Goal: Obtain resource: Obtain resource

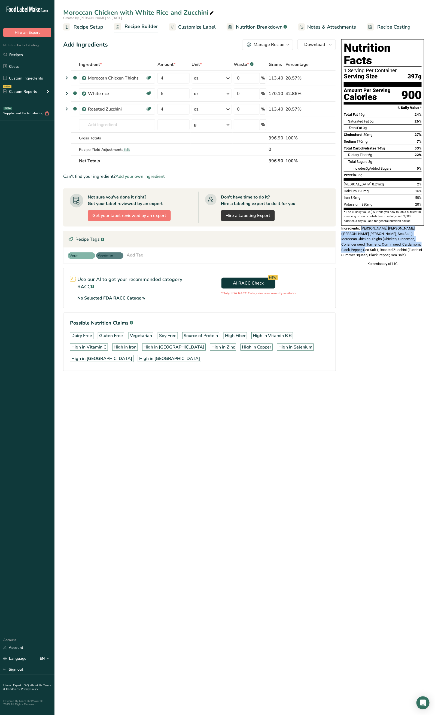
drag, startPoint x: 362, startPoint y: 217, endPoint x: 419, endPoint y: 236, distance: 60.3
click at [419, 236] on div "Ingredients: White rice (White Rice, Sea Salt ), Moroccan Chicken Thighs (Chick…" at bounding box center [382, 242] width 83 height 32
click at [368, 228] on span "White rice (White Rice, Sea Salt ), Moroccan Chicken Thighs (Chicken, Cinnamon,…" at bounding box center [381, 241] width 81 height 31
drag, startPoint x: 361, startPoint y: 217, endPoint x: 419, endPoint y: 247, distance: 65.4
click at [419, 247] on div "Nutrition Facts 1 Serving Per Container Serving Size 397g Amount Per Serving Ca…" at bounding box center [382, 153] width 87 height 232
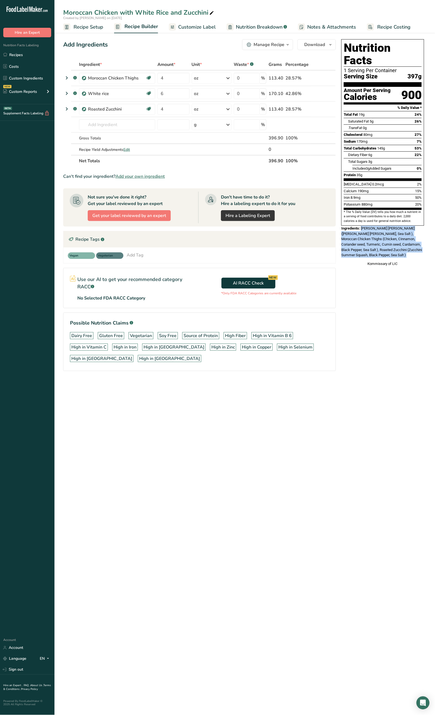
copy div "White rice (White Rice, Sea Salt ), Moroccan Chicken Thighs (Chicken, Cinnamon,…"
click at [402, 214] on div "Nutrition Facts 1 Serving Per Container Serving Size 397g Amount Per Serving Ca…" at bounding box center [382, 132] width 83 height 186
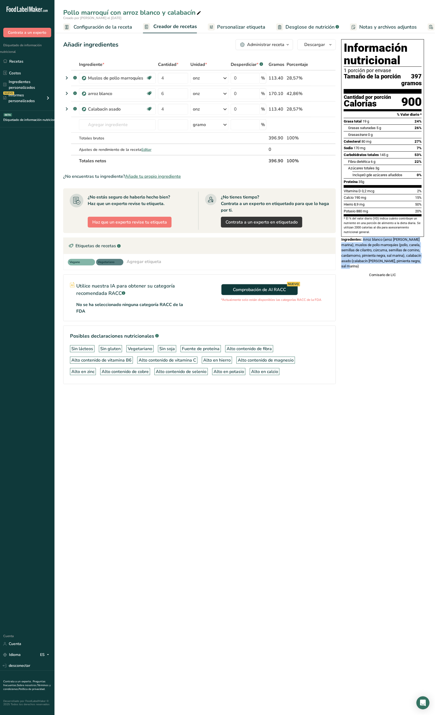
drag, startPoint x: 364, startPoint y: 247, endPoint x: 397, endPoint y: 274, distance: 43.5
click at [397, 269] on div "Ingredientes: Arroz blanco (arroz blanco, sal marina), muslos de pollo marroquí…" at bounding box center [382, 253] width 83 height 32
copy font "Arroz blanco (arroz blanco, sal marina), muslos de pollo marroquíes (pollo, can…"
click at [369, 265] on font "Arroz blanco (arroz blanco, sal marina), muslos de pollo marroquíes (pollo, can…" at bounding box center [381, 252] width 80 height 31
click at [388, 277] on font "Comisario de LIC" at bounding box center [382, 275] width 27 height 4
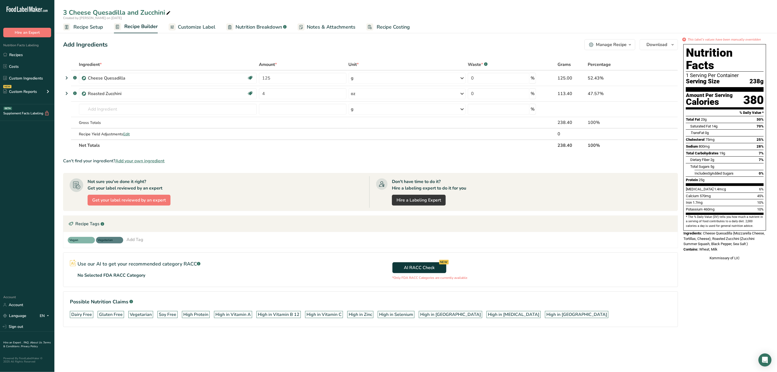
drag, startPoint x: 704, startPoint y: 221, endPoint x: 729, endPoint y: 237, distance: 29.3
click at [729, 237] on div "Nutrition Facts 1 Serving Per Container Serving Size 238g Amount Per Serving Ca…" at bounding box center [725, 152] width 87 height 221
copy div "Cheese Quesadilla (Mozzarella Cheese, Tortillas, Cheese), Roasted Zucchini (Zuc…"
click at [730, 232] on span "Cheese Quesadilla (Mozzarella Cheese, Tortillas, Cheese), Roasted Zucchini (Zuc…" at bounding box center [724, 238] width 81 height 15
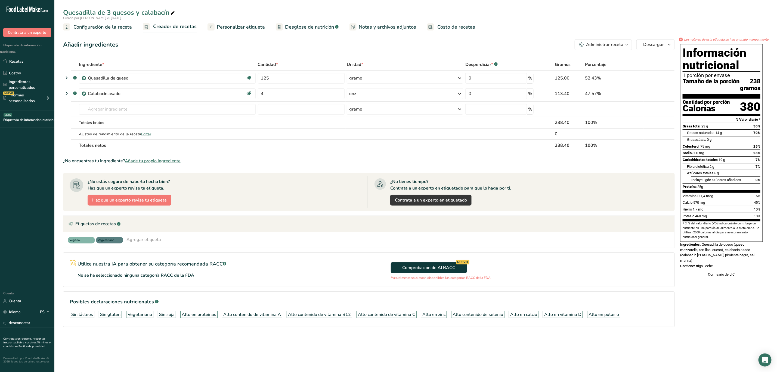
drag, startPoint x: 708, startPoint y: 251, endPoint x: 724, endPoint y: 269, distance: 24.1
click at [724, 269] on div "Información nutricional 1 porción por envase Tamaño de la porción 238 gramos Ca…" at bounding box center [721, 160] width 87 height 237
click at [718, 260] on font "Quesadilla de queso (queso mozzarella, tortillas, queso), calabacín asado (cala…" at bounding box center [718, 252] width 74 height 20
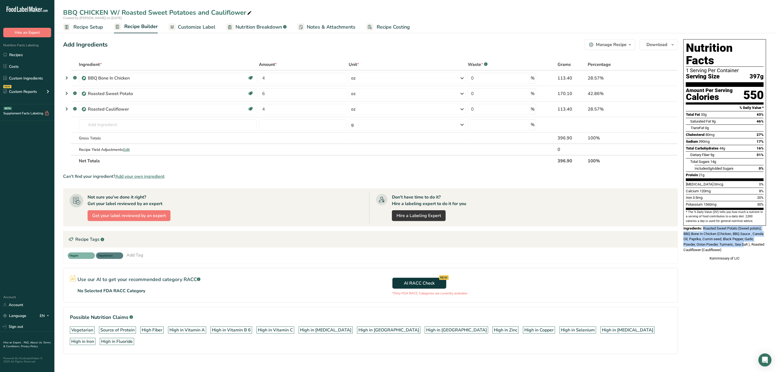
drag, startPoint x: 705, startPoint y: 216, endPoint x: 745, endPoint y: 231, distance: 42.9
click at [745, 231] on span "Roasted Sweet Potato (Sweet potato), BBQ Bone In Chicken (Chicken, BBQ Sauce , …" at bounding box center [724, 239] width 81 height 26
click at [720, 226] on span "Roasted Sweet Potato (Sweet potato), BBQ Bone In Chicken (Chicken, BBQ Sauce , …" at bounding box center [724, 239] width 81 height 26
click at [705, 226] on span "Roasted Sweet Potato (Sweet potato), BBQ Bone In Chicken (Chicken, BBQ Sauce , …" at bounding box center [724, 239] width 81 height 26
drag, startPoint x: 704, startPoint y: 215, endPoint x: 733, endPoint y: 238, distance: 36.9
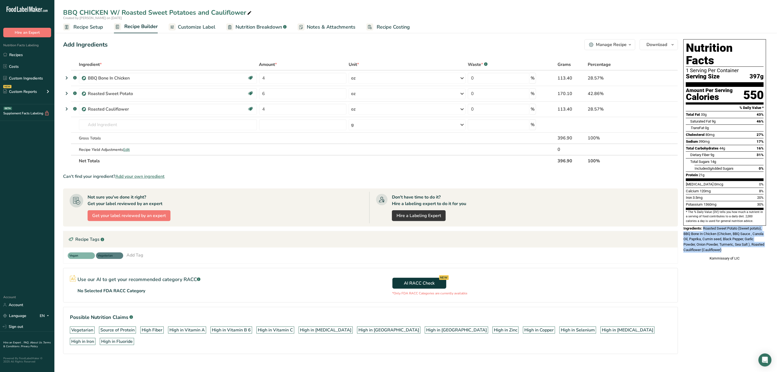
click at [733, 238] on div "Ingredients: Roasted Sweet Potato (Sweet potato), BBQ Bone In Chicken (Chicken,…" at bounding box center [725, 239] width 83 height 27
copy span "Roasted Sweet Potato (Sweet potato), BBQ Bone In Chicken (Chicken, BBQ Sauce , …"
drag, startPoint x: 748, startPoint y: 221, endPoint x: 748, endPoint y: 233, distance: 12.2
click at [748, 226] on span "Roasted Sweet Potato (Sweet potato), BBQ Bone In Chicken (Chicken, BBQ Sauce , …" at bounding box center [724, 239] width 81 height 26
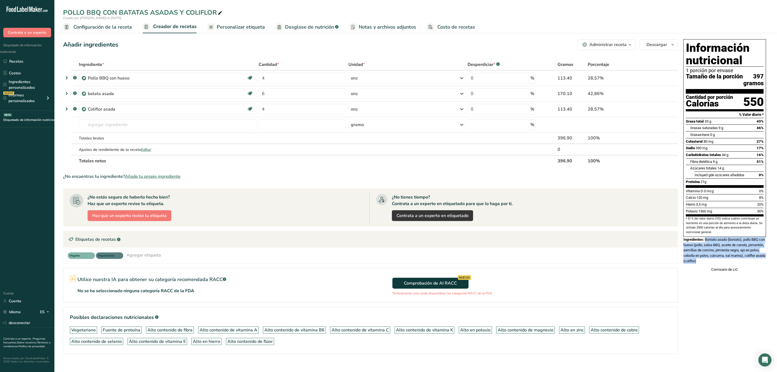
drag, startPoint x: 707, startPoint y: 247, endPoint x: 731, endPoint y: 267, distance: 31.3
click at [731, 263] on div "Ingredientes: Boniato asado (boniato), pollo BBQ con hueso (pollo, salsa BBQ, a…" at bounding box center [725, 250] width 83 height 27
copy font "Boniato asado (boniato), pollo BBQ con hueso (pollo, salsa BBQ, aceite de canol…"
click at [731, 272] on div "Comisario de LIC" at bounding box center [725, 269] width 83 height 5
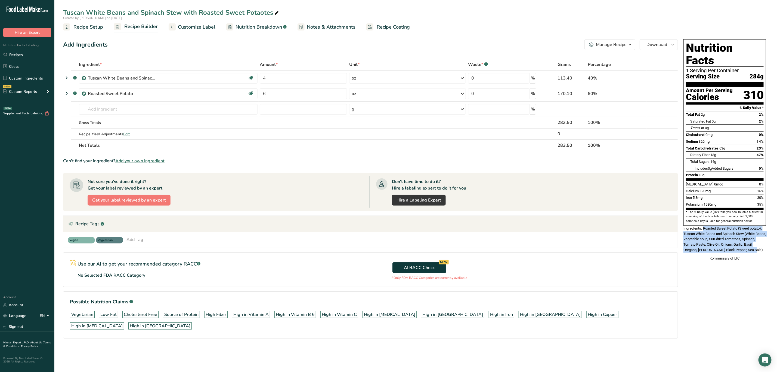
drag, startPoint x: 705, startPoint y: 216, endPoint x: 774, endPoint y: 241, distance: 73.6
click at [777, 240] on section "Add Ingredients Manage Recipe Delete Recipe Duplicate Recipe Scale Recipe Save …" at bounding box center [415, 196] width 723 height 336
copy span "Roasted Sweet Potato (Sweet potato), Tuscan White Beans and Spinach Stew (White…"
click at [721, 235] on span "Roasted Sweet Potato (Sweet potato), Tuscan White Beans and Spinach Stew (White…" at bounding box center [725, 239] width 83 height 26
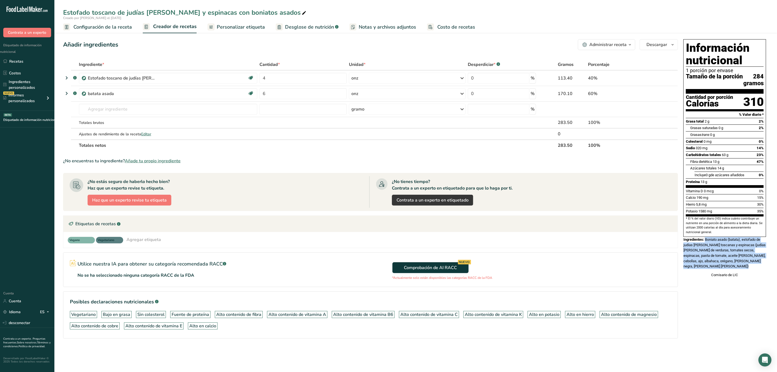
drag, startPoint x: 706, startPoint y: 247, endPoint x: 736, endPoint y: 279, distance: 44.3
click at [736, 279] on div "Información nutricional 1 porción por envase Tamaño de la porción 284 gramos Ca…" at bounding box center [725, 158] width 87 height 243
copy div "Boniato asado (batata), estofado de judías blancas toscanas y espinacas (judías…"
click at [730, 257] on font "Boniato asado (batata), estofado de judías blancas toscanas y espinacas (judías…" at bounding box center [725, 252] width 82 height 31
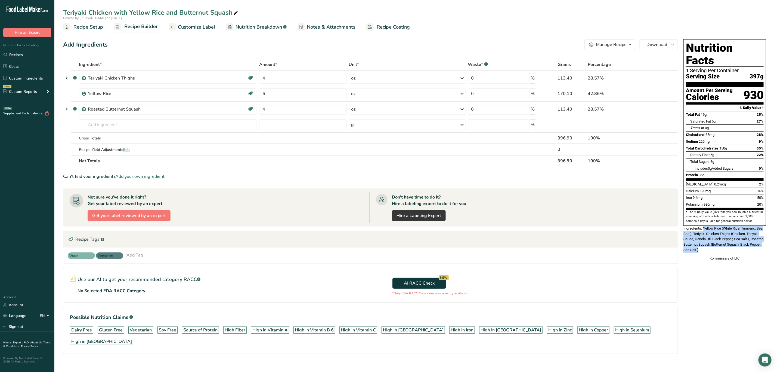
drag, startPoint x: 704, startPoint y: 216, endPoint x: 720, endPoint y: 239, distance: 28.9
click at [720, 239] on div "Ingredients: Yellow Rice (White Rice, Turmeric, Sea Salt ), Teriyaki Chicken Th…" at bounding box center [725, 239] width 83 height 27
copy span "Yellow Rice (White Rice, Turmeric, Sea Salt ), Teriyaki Chicken Thighs (Chicken…"
click at [727, 231] on span "Yellow Rice (White Rice, Turmeric, Sea Salt ), Teriyaki Chicken Thighs (Chicken…" at bounding box center [724, 239] width 80 height 26
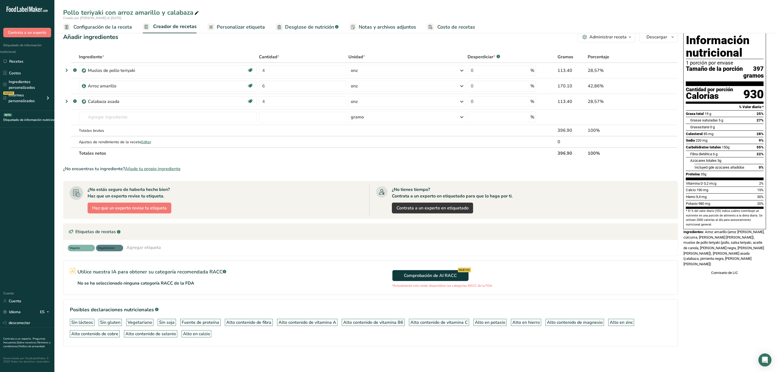
scroll to position [10, 0]
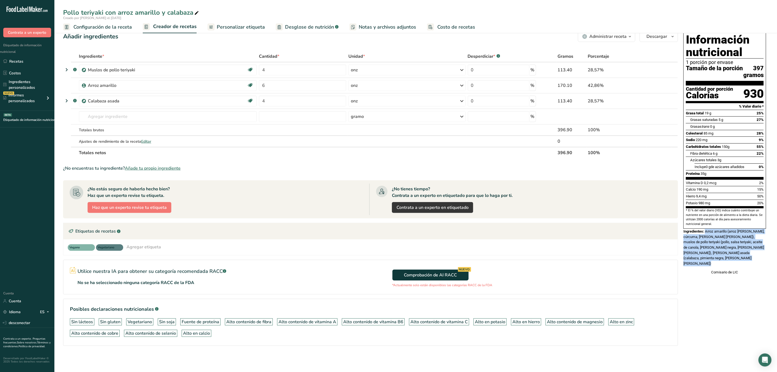
drag, startPoint x: 707, startPoint y: 237, endPoint x: 713, endPoint y: 264, distance: 27.3
click at [713, 264] on div "Información nutricional 1 porción por envase Tamaño de la porción 397 gramos Ca…" at bounding box center [725, 153] width 87 height 248
copy div "Arroz amarillo (arroz blanco, cúrcuma, sal marina), muslos de pollo teriyaki (p…"
click at [719, 248] on font "Arroz amarillo (arroz blanco, cúrcuma, sal marina), muslos de pollo teriyaki (p…" at bounding box center [724, 247] width 81 height 36
click at [740, 261] on div "Ingredientes: Arroz amarillo (arroz blanco, cúrcuma, sal marina), muslos de pol…" at bounding box center [725, 248] width 83 height 38
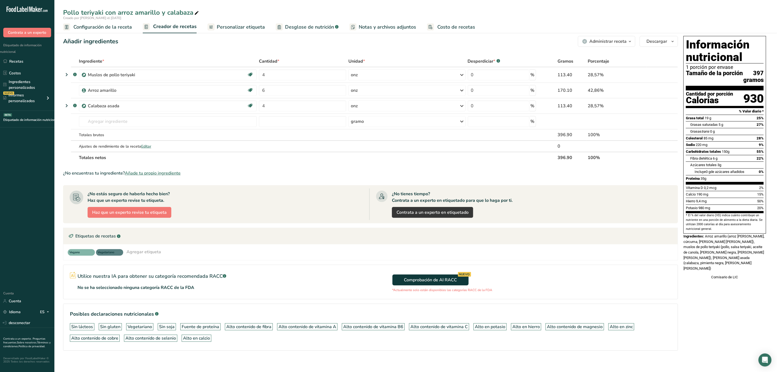
scroll to position [0, 0]
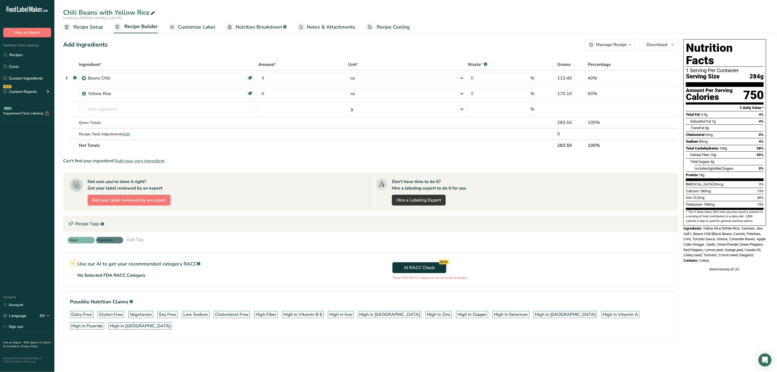
drag, startPoint x: 705, startPoint y: 216, endPoint x: 721, endPoint y: 256, distance: 43.3
click at [721, 256] on div "Nutrition Facts 1 Serving Per Container Serving Size 284g Amount Per Serving Ca…" at bounding box center [725, 155] width 87 height 237
copy div "Yellow Rice (White Rice, Turmeric, Sea Salt ), Beans Chili (Black Beans, Carrot…"
click at [726, 226] on span "Yellow Rice (White Rice, Turmeric, Sea Salt ), Beans Chili (Black Beans, Carrot…" at bounding box center [725, 241] width 82 height 31
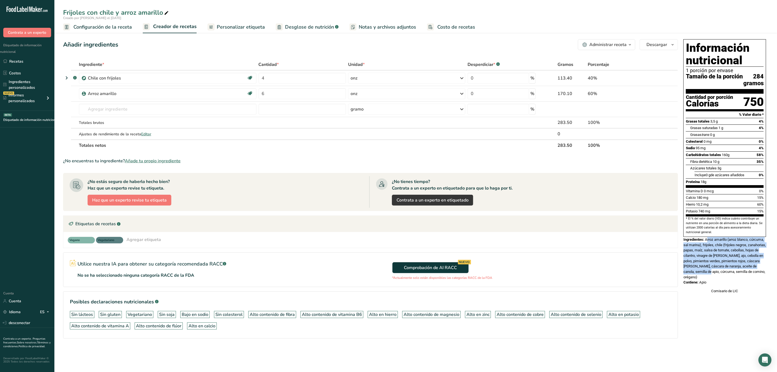
drag, startPoint x: 707, startPoint y: 246, endPoint x: 713, endPoint y: 255, distance: 10.5
click at [714, 276] on font "Arroz amarillo (arroz blanco, cúrcuma, sal marina), frijoles, chile (frijoles n…" at bounding box center [725, 258] width 82 height 42
drag, startPoint x: 707, startPoint y: 248, endPoint x: 718, endPoint y: 290, distance: 43.6
click at [718, 290] on div "Información nutricional 1 porción por envase Tamaño de la porción 284 gramos Ca…" at bounding box center [725, 166] width 87 height 259
copy div "Arroz amarillo (arroz blanco, cúrcuma, sal marina), frijoles, chile (frijoles n…"
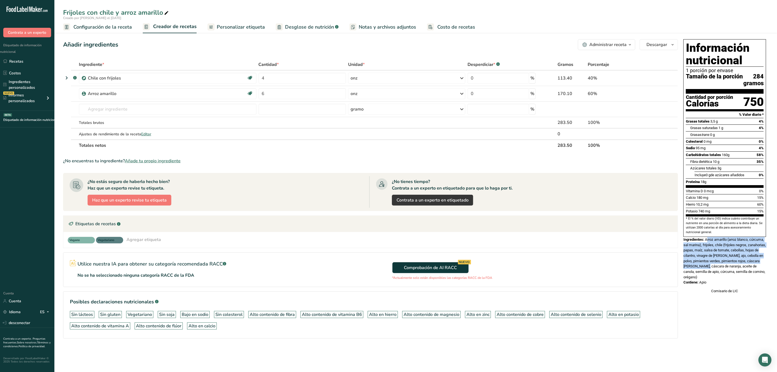
click at [720, 264] on font "Arroz amarillo (arroz blanco, cúrcuma, sal marina), frijoles, chile (frijoles n…" at bounding box center [725, 258] width 82 height 42
click at [727, 260] on font "Arroz amarillo (arroz blanco, cúrcuma, sal marina), frijoles, chile (frijoles n…" at bounding box center [725, 258] width 82 height 42
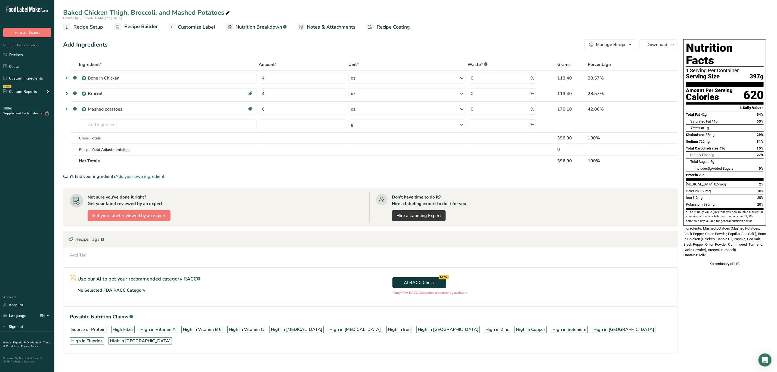
drag, startPoint x: 705, startPoint y: 217, endPoint x: 723, endPoint y: 244, distance: 32.4
click at [723, 244] on div "Nutrition Facts 1 Serving Per Container Serving Size 397g Amount Per Serving Ca…" at bounding box center [725, 153] width 87 height 232
copy div "Mashed potatoes (Mashed Potatoes, Black Pepper, Onion Powder, Paprika, Sea Salt…"
click at [742, 226] on span "Mashed potatoes (Mashed Potatoes, Black Pepper, Onion Powder, Paprika, Sea Salt…" at bounding box center [725, 239] width 82 height 26
click at [733, 230] on div "Ingredients: Mashed potatoes (Mashed Potatoes, Black Pepper, Onion Powder, Papr…" at bounding box center [725, 239] width 83 height 27
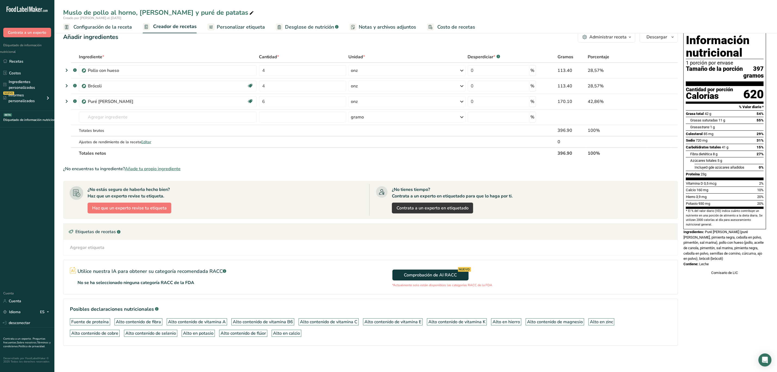
scroll to position [9, 0]
drag, startPoint x: 706, startPoint y: 237, endPoint x: 718, endPoint y: 275, distance: 40.5
click at [718, 275] on div "Información nutricional 1 porción por envase Tamaño de la porción 397 gramos Ca…" at bounding box center [725, 153] width 87 height 248
copy div "Puré de papas (puré de papas, pimienta negra, cebolla en polvo, pimentón, sal m…"
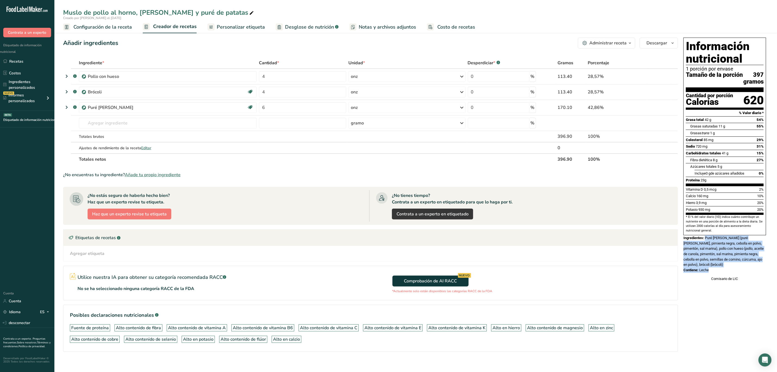
scroll to position [0, 0]
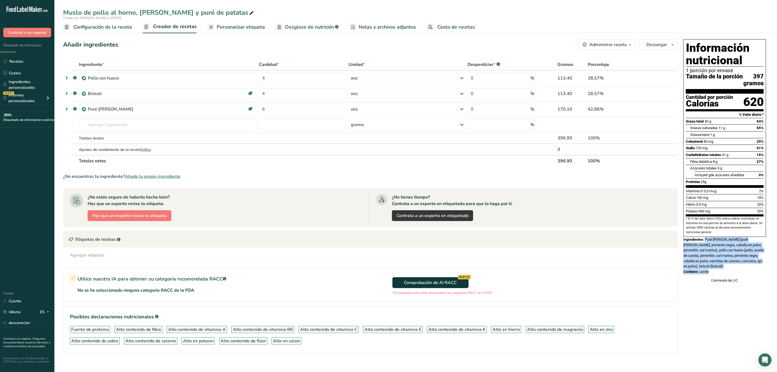
click at [729, 252] on font "Puré de papas (puré de papas, pimienta negra, cebolla en polvo, pimentón, sal m…" at bounding box center [724, 252] width 80 height 31
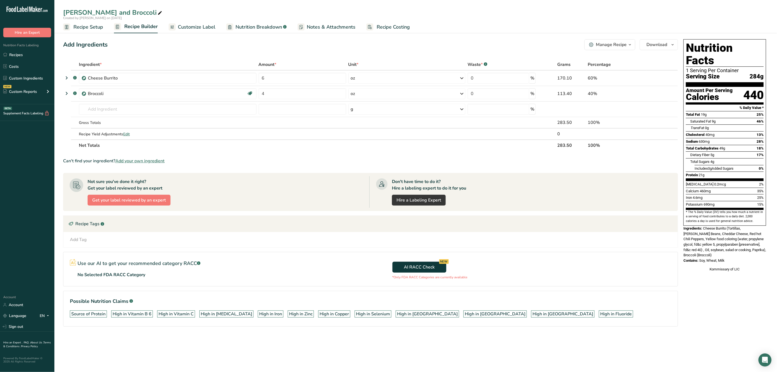
drag, startPoint x: 705, startPoint y: 217, endPoint x: 732, endPoint y: 248, distance: 40.9
click at [732, 248] on div "Nutrition Facts 1 Serving Per Container Serving Size 284g Amount Per Serving Ca…" at bounding box center [725, 155] width 87 height 237
copy div "Cheese Burrito (Tortillas, [PERSON_NAME] Beans, Cheddar Cheese, Red hot Chili P…"
click at [723, 239] on span "Cheese Burrito (Tortillas, [PERSON_NAME] Beans, Cheddar Cheese, Red hot Chili P…" at bounding box center [725, 241] width 83 height 31
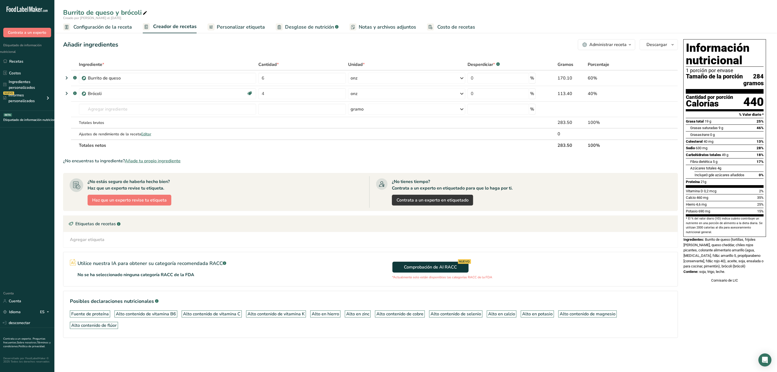
drag, startPoint x: 706, startPoint y: 247, endPoint x: 739, endPoint y: 281, distance: 47.5
click at [739, 281] on div "Información nutricional 1 porción por envase Tamaño de la porción 284 gramos Ca…" at bounding box center [725, 161] width 87 height 248
copy div "Burrito de queso (tortillas, frijoles pintos, queso cheddar, chiles rojos pican…"
click at [719, 251] on font "Burrito de queso (tortillas, frijoles pintos, queso cheddar, chiles rojos pican…" at bounding box center [724, 252] width 80 height 31
click at [725, 263] on font "Burrito de queso (tortillas, frijoles pintos, queso cheddar, chiles rojos pican…" at bounding box center [724, 252] width 80 height 31
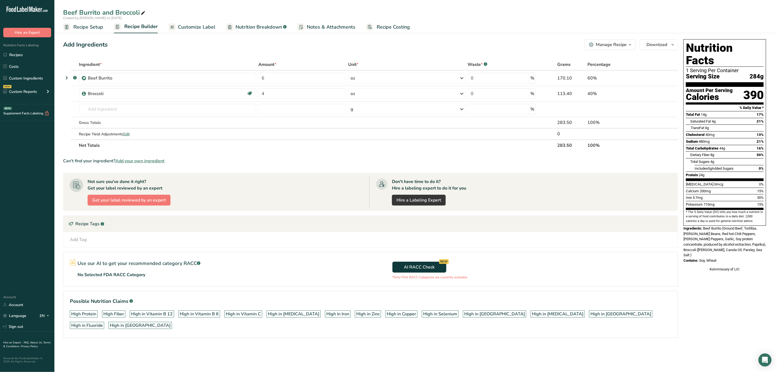
drag, startPoint x: 705, startPoint y: 216, endPoint x: 728, endPoint y: 243, distance: 35.3
click at [728, 243] on div "Nutrition Facts 1 Serving Per Container Serving Size 284g Amount Per Serving Ca…" at bounding box center [725, 155] width 87 height 237
copy div "Beef Burrito (Ground Beef, Tortillas, Pinto Beans, Red hot Chili Peppers, Green…"
drag, startPoint x: 731, startPoint y: 238, endPoint x: 732, endPoint y: 240, distance: 2.8
click at [731, 238] on div "Ingredients: Beef Burrito (Ground Beef, Tortillas, Pinto Beans, Red hot Chili P…" at bounding box center [725, 242] width 83 height 32
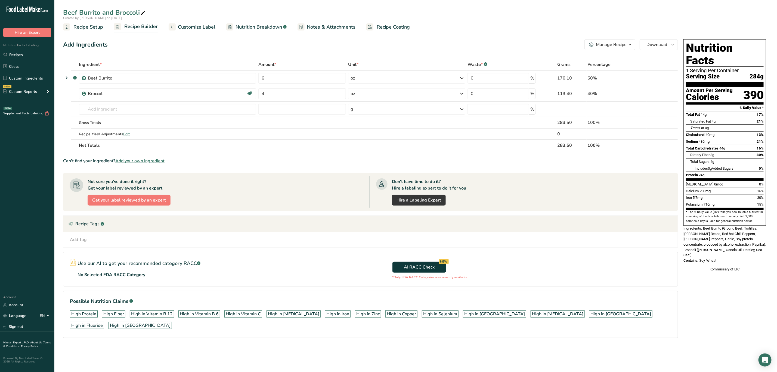
click at [727, 266] on div "Kommissary of LIC" at bounding box center [725, 268] width 83 height 5
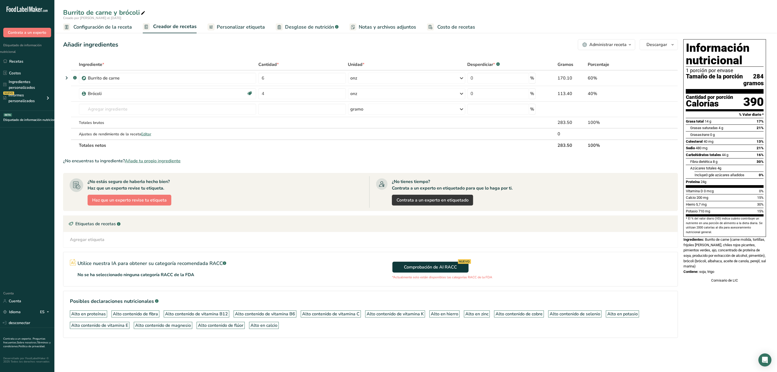
drag, startPoint x: 707, startPoint y: 247, endPoint x: 723, endPoint y: 279, distance: 36.8
click at [723, 279] on div "Información nutricional 1 porción por envase Tamaño de la porción 284 gramos Ca…" at bounding box center [725, 161] width 87 height 248
copy div "Burrito de carne (carne molida, tortillas, frijoles pintos, chiles rojos picant…"
click at [725, 283] on div "Comisario de LIC" at bounding box center [725, 280] width 83 height 5
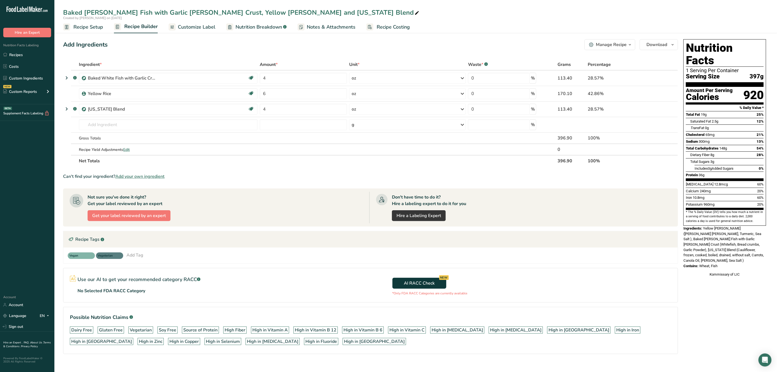
drag, startPoint x: 704, startPoint y: 216, endPoint x: 733, endPoint y: 244, distance: 40.0
click at [733, 244] on div "Nutrition Facts 1 Serving Per Container Serving Size 397g Amount Per Serving Ca…" at bounding box center [725, 158] width 87 height 242
copy div "Yellow Rice (White Rice, Turmeric, Sea Salt ), Baked White Fish with Garlic Cru…"
click at [743, 230] on div "Ingredients: Yellow Rice (White Rice, Turmeric, Sea Salt ), Baked White Fish wi…" at bounding box center [725, 245] width 83 height 38
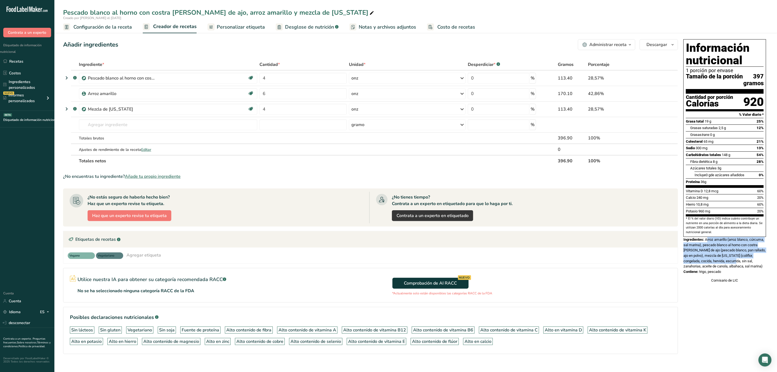
drag, startPoint x: 707, startPoint y: 247, endPoint x: 727, endPoint y: 267, distance: 28.1
click at [727, 267] on font "Arroz amarillo (arroz blanco, cúrcuma, sal marina), pescado blanco al horno con…" at bounding box center [725, 252] width 82 height 31
drag, startPoint x: 707, startPoint y: 249, endPoint x: 737, endPoint y: 277, distance: 41.4
click at [737, 277] on div "Información nutricional 1 porción por envase Tamaño de la porción 397 gramos Ca…" at bounding box center [725, 161] width 87 height 248
copy div "Arroz amarillo (arroz blanco, cúrcuma, sal marina), pescado blanco al horno con…"
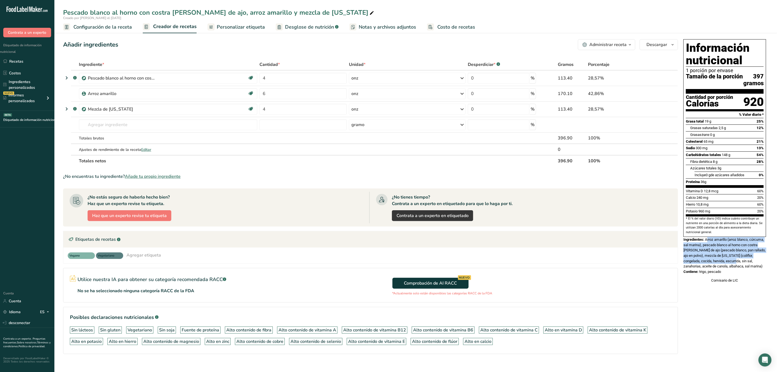
click at [736, 260] on font "Arroz amarillo (arroz blanco, cúrcuma, sal marina), pescado blanco al horno con…" at bounding box center [725, 252] width 82 height 31
click at [733, 285] on div "Información nutricional 1 porción por envase Tamaño de la porción 397 gramos Ca…" at bounding box center [725, 161] width 87 height 248
click at [325, 15] on font "Pescado blanco al horno con costra de migas de ajo, arroz amarillo y mezcla de …" at bounding box center [216, 12] width 306 height 9
click at [325, 15] on input "Baked White Fish with Garlic Crumb Crust, Yellow Rice and California Blend" at bounding box center [416, 13] width 706 height 10
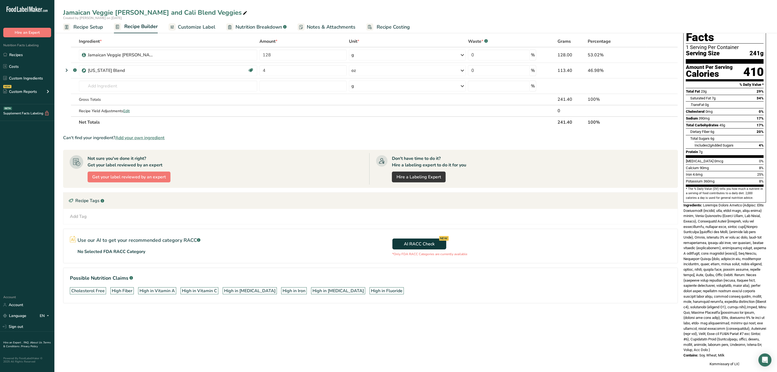
scroll to position [26, 0]
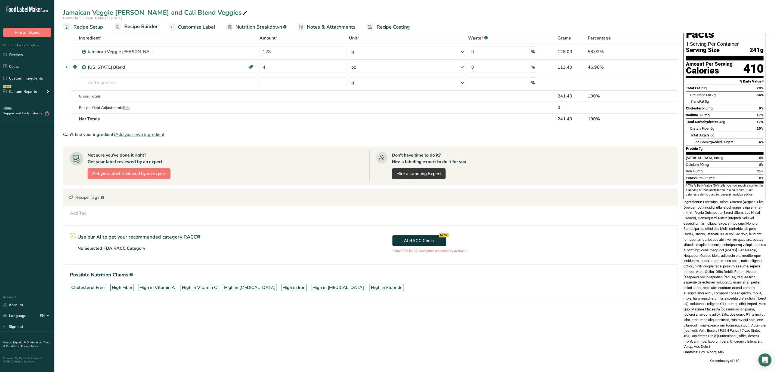
drag, startPoint x: 705, startPoint y: 190, endPoint x: 730, endPoint y: 342, distance: 154.0
click at [730, 342] on div "Nutrition Facts 1 Serving Per Container Serving Size 241g Amount Per Serving Ca…" at bounding box center [725, 188] width 87 height 355
copy div "Jamaican Veggie Pattie (Filling: Mixed Vegetables (carrots, corn, green peas, g…"
click at [724, 205] on span at bounding box center [725, 274] width 83 height 149
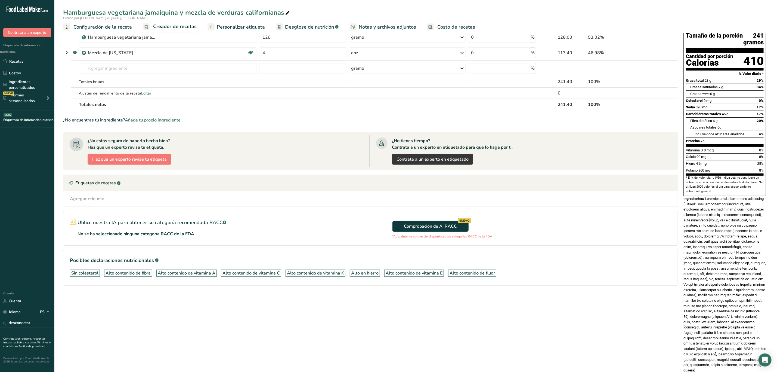
scroll to position [84, 0]
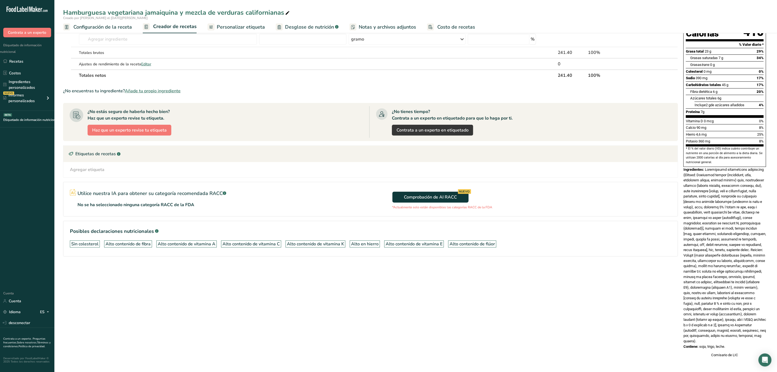
drag, startPoint x: 706, startPoint y: 164, endPoint x: 747, endPoint y: 338, distance: 179.2
click at [747, 338] on div "Información nutricional 1 porción por envase Tamaño de la porción 241 gramos Ca…" at bounding box center [725, 163] width 87 height 393
copy div "Hamburguesa vegetariana jamaiquina (Relleno: Vegetales mixtos (zanahorias, maíz…"
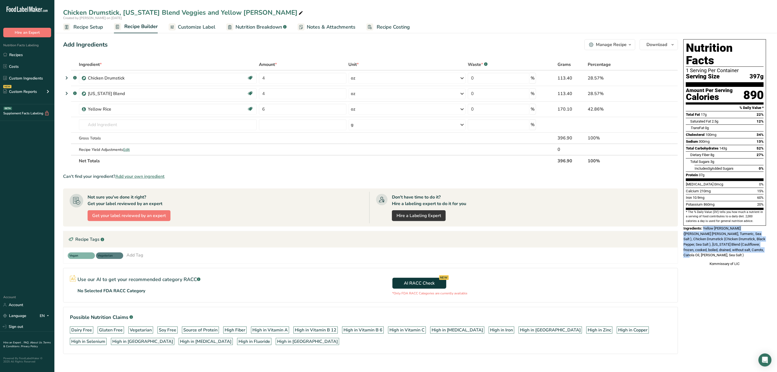
drag, startPoint x: 705, startPoint y: 216, endPoint x: 739, endPoint y: 238, distance: 40.5
click at [739, 238] on div "Ingredients: Yellow [PERSON_NAME] ([PERSON_NAME] [PERSON_NAME], Turmeric, Sea S…" at bounding box center [725, 242] width 83 height 32
copy span "Yellow [PERSON_NAME] ([PERSON_NAME] [PERSON_NAME], Turmeric, Sea Salt ), Chicke…"
click at [691, 261] on div "Kommissary of LIC" at bounding box center [725, 263] width 83 height 5
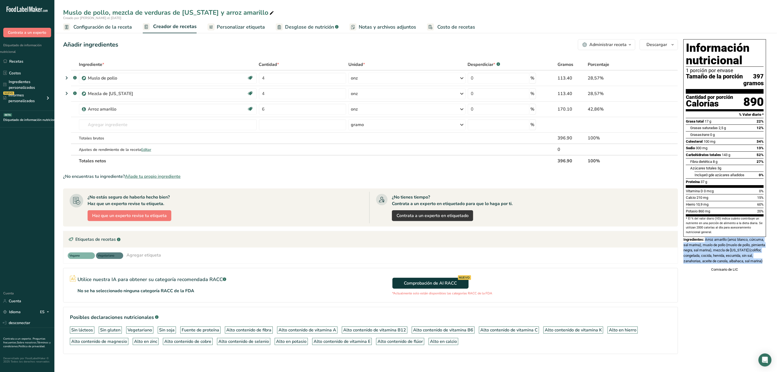
drag, startPoint x: 706, startPoint y: 247, endPoint x: 751, endPoint y: 272, distance: 51.2
click at [751, 263] on div "Ingredientes: Arroz amarillo (arroz blanco, cúrcuma, sal marina), muslo de poll…" at bounding box center [725, 250] width 83 height 27
copy font "Arroz amarillo (arroz blanco, cúrcuma, sal marina), muslo de pollo (muslo de po…"
click at [735, 263] on font "Arroz amarillo (arroz blanco, cúrcuma, sal marina), muslo de pollo (muslo de po…" at bounding box center [725, 250] width 82 height 26
click at [735, 263] on div "Ingredientes: Arroz amarillo (arroz blanco, cúrcuma, sal marina), muslo de poll…" at bounding box center [725, 250] width 83 height 27
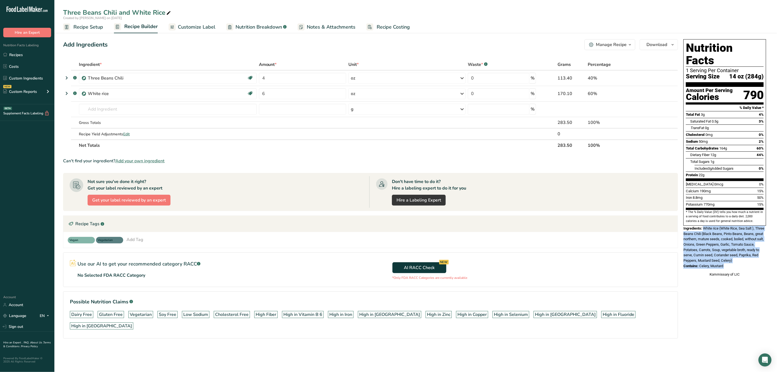
drag, startPoint x: 705, startPoint y: 219, endPoint x: 751, endPoint y: 262, distance: 63.1
click at [751, 262] on div "Nutrition Facts 1 Serving Per Container Serving Size 14 oz (284g) Amount Per Se…" at bounding box center [725, 158] width 87 height 242
copy div "White rice (White Rice, Sea Salt ), Three Beans Chili (Black Beans, Pinto Beans…"
drag, startPoint x: 731, startPoint y: 234, endPoint x: 731, endPoint y: 238, distance: 3.8
click at [731, 234] on span "White rice (White Rice, Sea Salt ), Three Beans Chili (Black Beans, Pinto Beans…" at bounding box center [724, 244] width 81 height 36
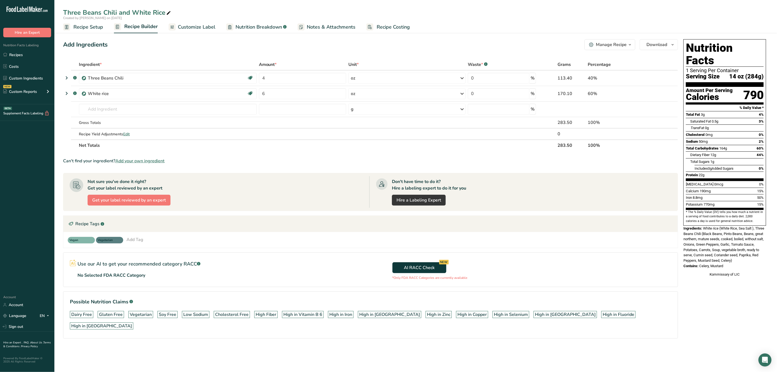
drag, startPoint x: 84, startPoint y: 24, endPoint x: 93, endPoint y: 48, distance: 26.2
click at [84, 24] on span "Recipe Setup" at bounding box center [88, 26] width 30 height 7
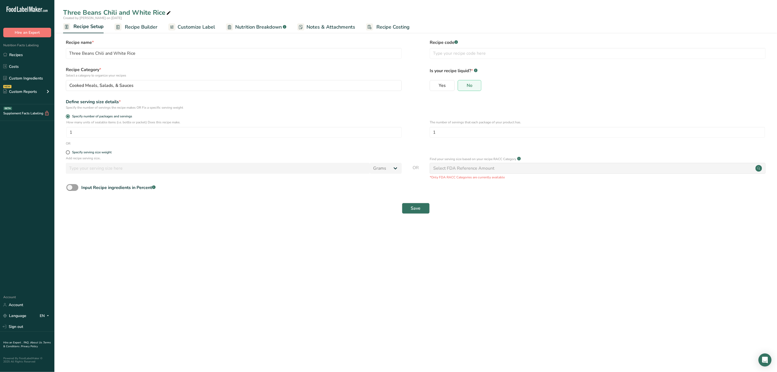
click at [197, 27] on span "Customize Label" at bounding box center [197, 26] width 38 height 7
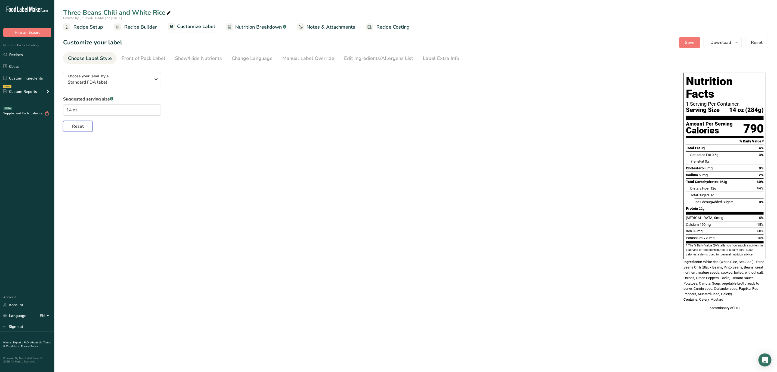
click at [86, 125] on button "Reset" at bounding box center [78, 126] width 30 height 11
click at [129, 28] on span "Recipe Builder" at bounding box center [140, 26] width 33 height 7
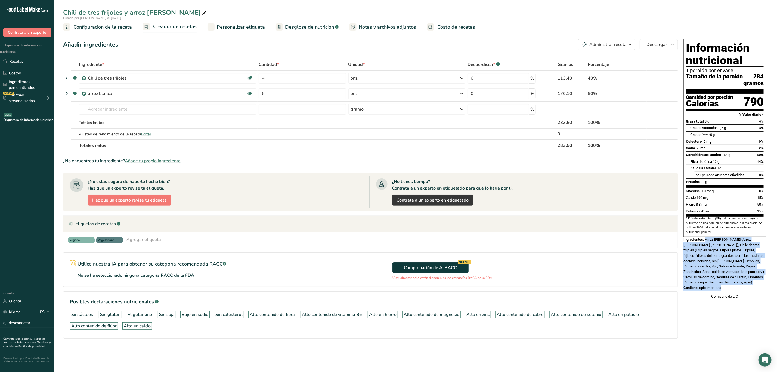
drag, startPoint x: 707, startPoint y: 246, endPoint x: 746, endPoint y: 306, distance: 72.2
click at [746, 301] on div "Información nutricional 1 porción por envase Tamaño de la porción 284 gramos Ca…" at bounding box center [725, 169] width 87 height 264
copy div "Arroz blanco (Arroz blanco, Sal marina), Chile de tres frijoles (Frijoles negro…"
click at [727, 266] on font "Arroz blanco (Arroz blanco, Sal marina), Chile de tres frijoles (Frijoles negro…" at bounding box center [724, 260] width 81 height 47
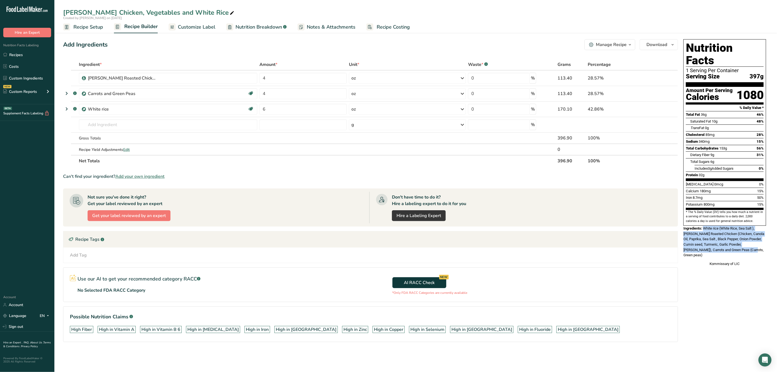
drag, startPoint x: 705, startPoint y: 217, endPoint x: 737, endPoint y: 241, distance: 40.2
click at [737, 241] on div "Ingredients: White rice (White Rice, Sea Salt ), Curry Roasted Chicken (Chicken…" at bounding box center [725, 242] width 83 height 32
copy span "White rice (White Rice, Sea Salt ), Curry Roasted Chicken (Chicken, Canola Oil,…"
click at [709, 229] on span "White rice (White Rice, Sea Salt ), Curry Roasted Chicken (Chicken, Canola Oil,…" at bounding box center [724, 241] width 81 height 31
click at [733, 260] on div "Nutrition Facts 1 Serving Per Container Serving Size 397g Amount Per Serving Ca…" at bounding box center [725, 154] width 87 height 235
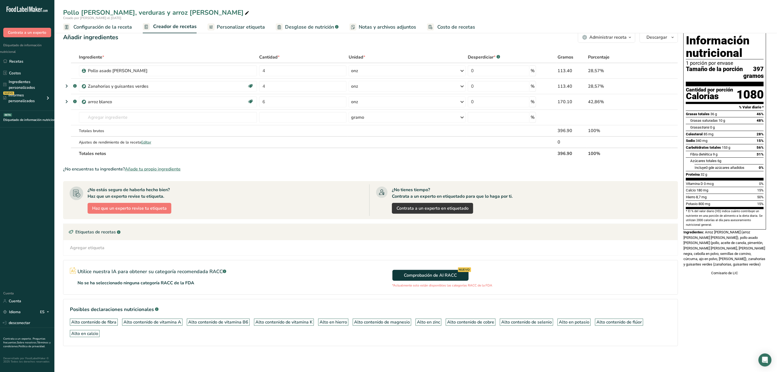
scroll to position [9, 0]
drag, startPoint x: 707, startPoint y: 237, endPoint x: 738, endPoint y: 264, distance: 41.1
click at [738, 264] on div "Ingredientes: Arroz blanco (arroz blanco, sal marina), pollo asado al curry (po…" at bounding box center [725, 248] width 83 height 38
copy font "Arroz blanco (arroz blanco, sal marina), pollo asado al curry (pollo, aceite de…"
click at [757, 248] on div "Ingredientes: Arroz blanco (arroz blanco, sal marina), pollo asado al curry (po…" at bounding box center [725, 248] width 83 height 38
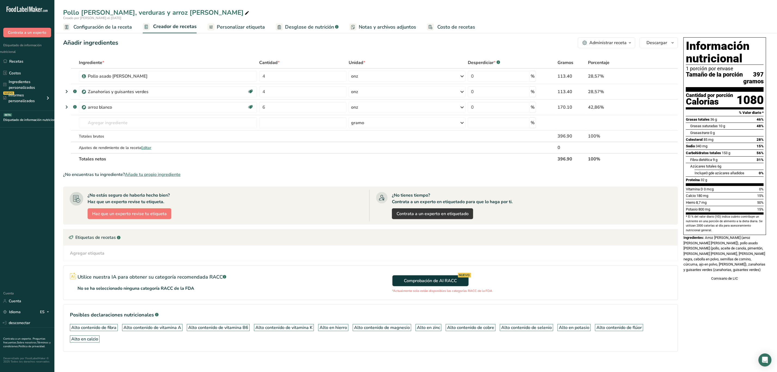
scroll to position [0, 0]
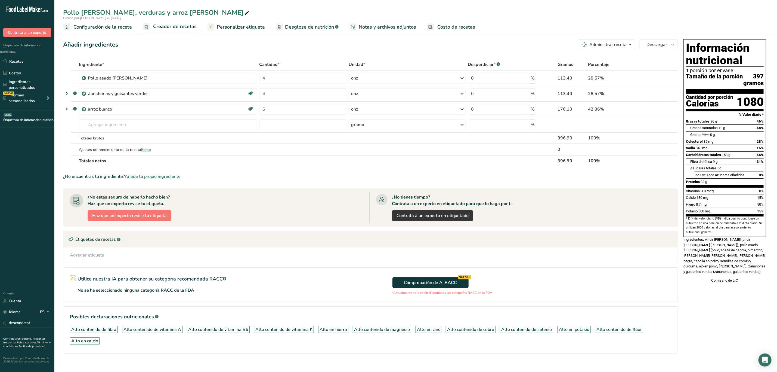
click at [724, 262] on font "Arroz blanco (arroz blanco, sal marina), pollo asado al curry (pollo, aceite de…" at bounding box center [725, 255] width 82 height 36
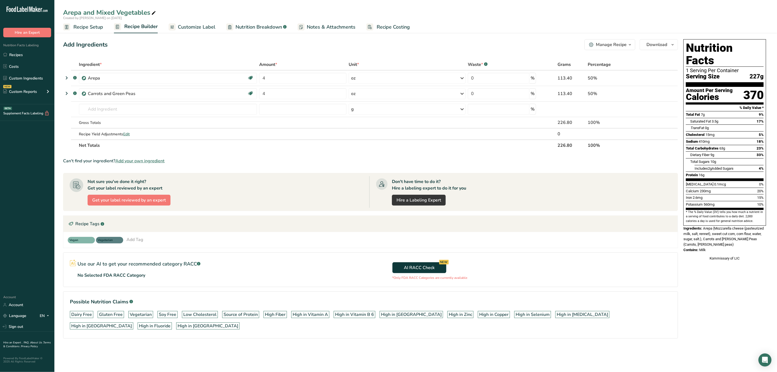
drag, startPoint x: 705, startPoint y: 217, endPoint x: 728, endPoint y: 238, distance: 31.8
click at [728, 238] on div "Nutrition Facts 1 Serving Per Container Serving Size 227g Amount Per Serving Ca…" at bounding box center [725, 150] width 87 height 226
copy div "Arepa (Mozzarella cheese (pasteurized milk, salt, rennet), sweet cut corn, corn…"
click at [731, 226] on span "Arepa (Mozzarella cheese (pasteurized milk, salt, rennet), sweet cut corn, corn…" at bounding box center [724, 236] width 80 height 20
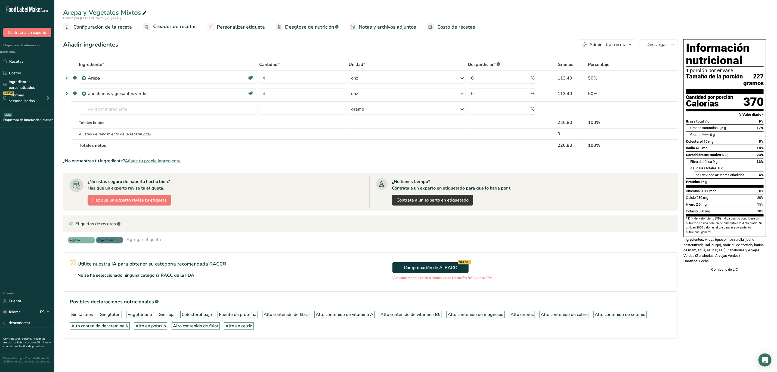
drag, startPoint x: 706, startPoint y: 248, endPoint x: 717, endPoint y: 269, distance: 23.7
click at [717, 269] on div "Información nutricional 1 porción por envase Tamaño de la porción 227 gramos Ca…" at bounding box center [725, 155] width 87 height 237
copy div "Arepa (queso mozzarella (leche pasteurizada, sal, cuajo), maíz dulce cortado, h…"
drag, startPoint x: 723, startPoint y: 204, endPoint x: 723, endPoint y: 207, distance: 2.8
click at [723, 201] on div "Calcio 230 mg 20%" at bounding box center [725, 197] width 78 height 7
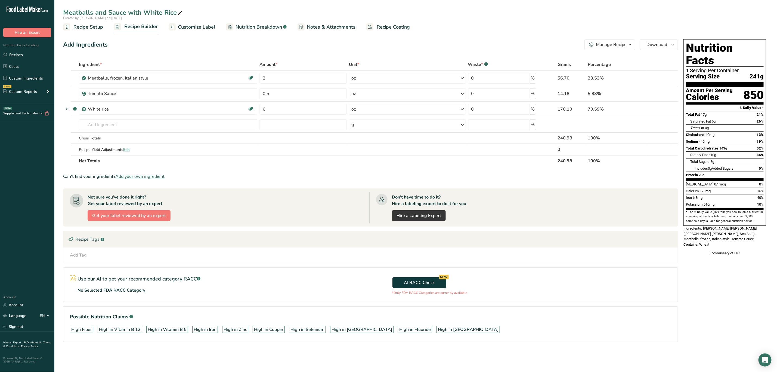
drag, startPoint x: 704, startPoint y: 217, endPoint x: 720, endPoint y: 228, distance: 19.1
click at [720, 228] on div "Nutrition Facts 1 Serving Per Container Serving Size 241g Amount Per Serving Ca…" at bounding box center [725, 147] width 87 height 221
copy div "[PERSON_NAME] [PERSON_NAME] ([PERSON_NAME] [PERSON_NAME], Sea Salt ), Meatballs…"
click at [716, 250] on div "Kommissary of LIC" at bounding box center [725, 252] width 83 height 5
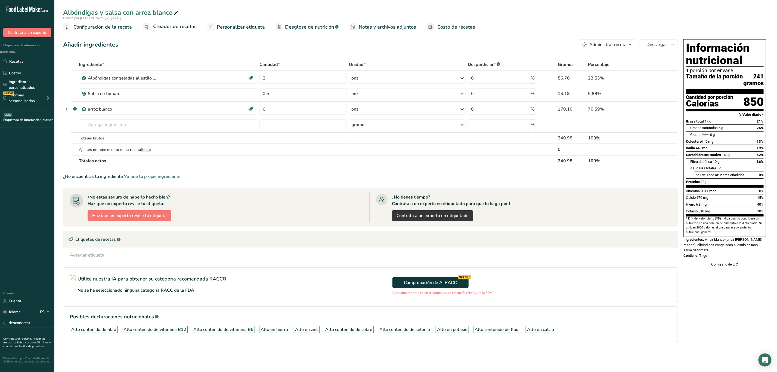
drag, startPoint x: 707, startPoint y: 247, endPoint x: 714, endPoint y: 262, distance: 16.9
click at [714, 262] on div "Información nutricional 1 porción por envase Tamaño de la porción 241 gramos Ca…" at bounding box center [725, 153] width 87 height 232
copy div "Arroz blanco (arroz [PERSON_NAME] marina), albóndigas congeladas al estilo ital…"
click at [705, 288] on div "Información nutricional 1 porción por envase Tamaño de la porción 241 gramos Ca…" at bounding box center [725, 198] width 87 height 322
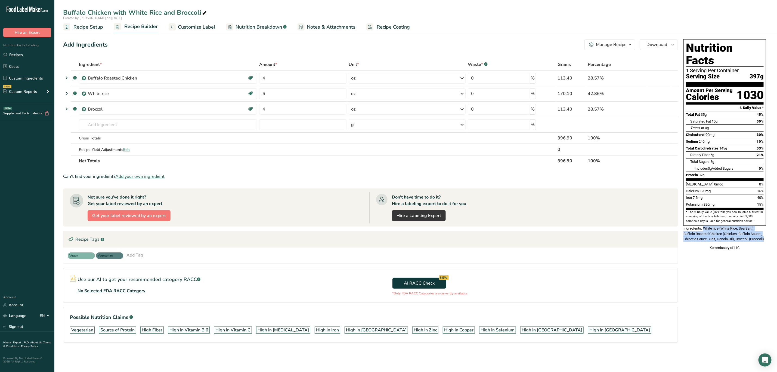
drag, startPoint x: 705, startPoint y: 216, endPoint x: 786, endPoint y: 230, distance: 83.1
click at [777, 230] on html ".a-20{fill:#fff;} Hire an Expert Nutrition Facts Labeling Recipes Costs Custom …" at bounding box center [388, 186] width 777 height 372
copy span "White rice (White Rice, Sea Salt ), Buffalo Roasted Chicken (Chicken, Buffalo S…"
click at [723, 232] on div "Nutrition Facts 1 Serving Per Container Serving Size 397g Amount Per Serving Ca…" at bounding box center [725, 145] width 87 height 216
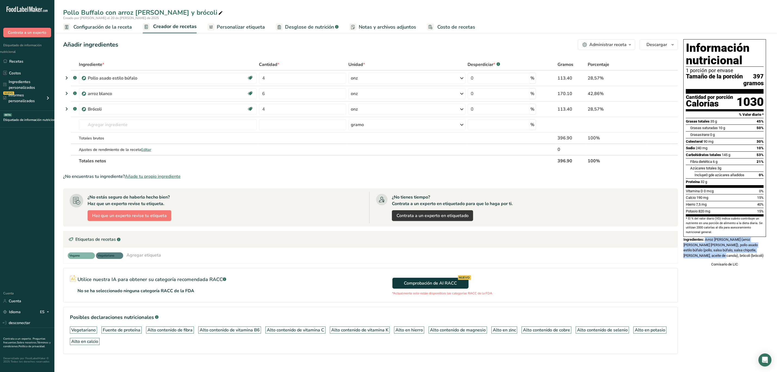
drag, startPoint x: 707, startPoint y: 247, endPoint x: 720, endPoint y: 262, distance: 20.1
click at [720, 258] on div "Ingredientes: Arroz blanco (arroz blanco, sal marina), pollo asado estilo búfal…" at bounding box center [725, 247] width 83 height 21
copy font "Arroz blanco (arroz blanco, sal marina), pollo asado estilo búfalo (pollo, sals…"
click at [737, 194] on div "Vitamina D 0 mcg 0%" at bounding box center [725, 191] width 78 height 7
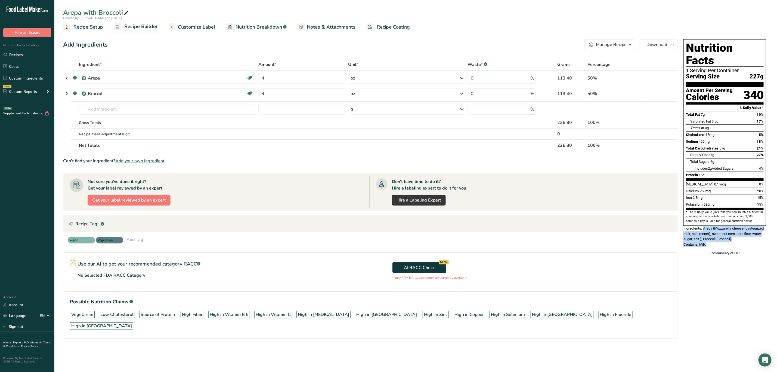
drag, startPoint x: 704, startPoint y: 216, endPoint x: 713, endPoint y: 238, distance: 24.0
click at [713, 238] on div "Nutrition Facts 1 Serving Per Container Serving Size 227g Amount Per Serving Ca…" at bounding box center [725, 147] width 87 height 221
copy div "Arepa (Mozzarella cheese (pasteurized milk, salt, rennet), sweet cut corn, corn…"
drag, startPoint x: 718, startPoint y: 216, endPoint x: 722, endPoint y: 225, distance: 9.9
click at [718, 226] on span "Arepa (Mozzarella cheese (pasteurized milk, salt, rennet), sweet cut corn, corn…" at bounding box center [724, 233] width 80 height 15
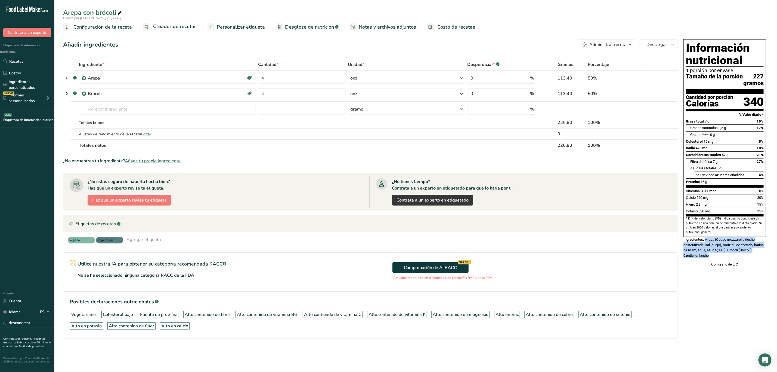
drag, startPoint x: 706, startPoint y: 247, endPoint x: 722, endPoint y: 267, distance: 25.2
click at [722, 267] on div "Información nutricional 1 porción por envase Tamaño de la porción 227 gramos Ca…" at bounding box center [725, 153] width 87 height 232
copy div "Arepa (Queso mozzarella (leche pasteurizada, sal, cuajo), maíz dulce cortado, h…"
click at [763, 251] on font "Arepa (Queso mozzarella (leche pasteurizada, sal, cuajo), maíz dulce cortado, h…" at bounding box center [724, 244] width 80 height 15
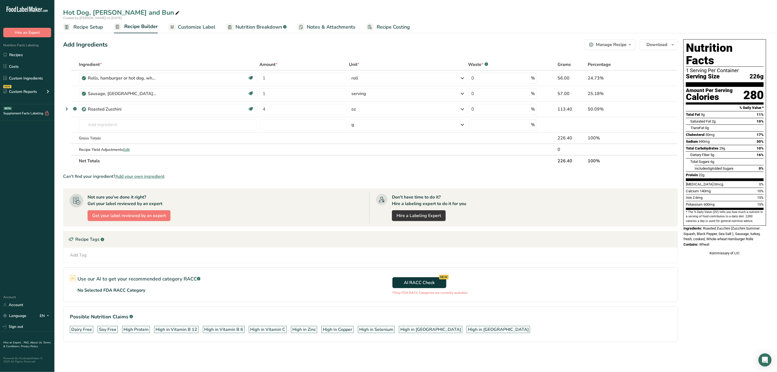
drag, startPoint x: 705, startPoint y: 217, endPoint x: 719, endPoint y: 233, distance: 20.6
click at [719, 233] on div "Nutrition Facts 1 Serving Per Container Serving Size 226g Amount Per Serving Ca…" at bounding box center [725, 147] width 87 height 221
click at [753, 211] on section "* The % Daily Value (DV) tells you how much a nutrient in a serving of food con…" at bounding box center [725, 216] width 78 height 13
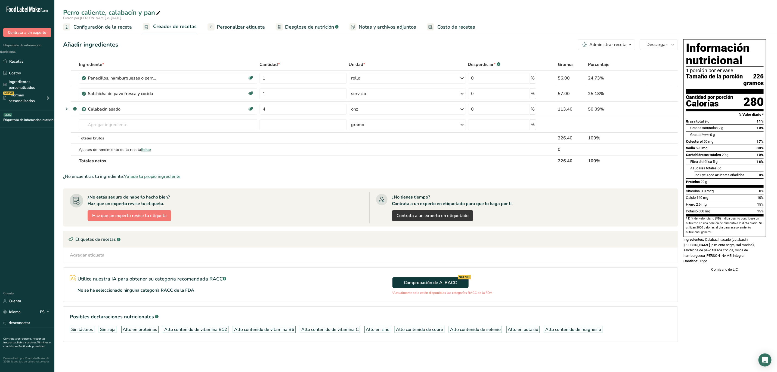
drag, startPoint x: 706, startPoint y: 247, endPoint x: 722, endPoint y: 269, distance: 27.1
click at [722, 269] on div "Información nutricional 1 porción por envase Tamaño de la porción 226 gramos Ca…" at bounding box center [725, 155] width 87 height 237
copy div "Calabacín asado (calabacín de verano, pimienta negra, sal marina), salchicha de…"
drag, startPoint x: 706, startPoint y: 249, endPoint x: 709, endPoint y: 251, distance: 3.3
click at [707, 250] on div "Ingredientes: Calabacín asado (calabacín de verano, pimienta negra, sal marina)…" at bounding box center [725, 247] width 83 height 21
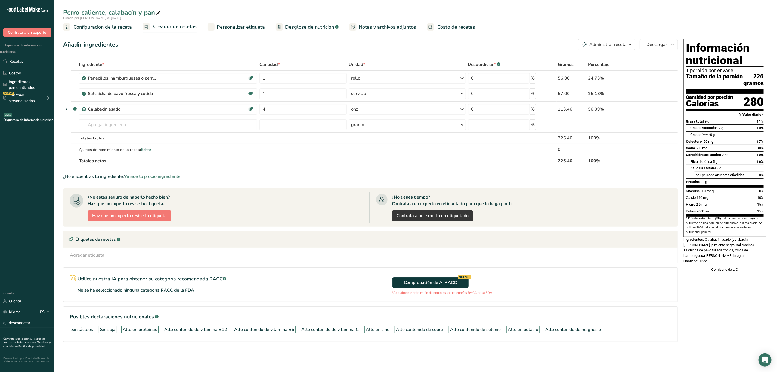
click at [713, 258] on div "Ingredientes: Calabacín asado (calabacín de verano, pimienta negra, sal marina)…" at bounding box center [725, 247] width 83 height 21
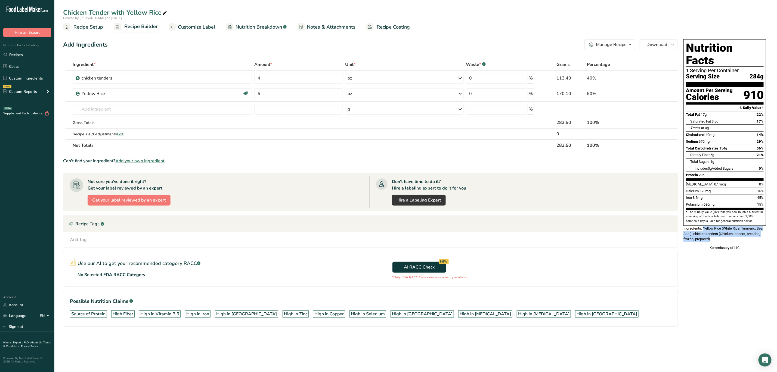
drag, startPoint x: 705, startPoint y: 216, endPoint x: 715, endPoint y: 229, distance: 17.5
click at [715, 229] on div "Ingredients: Yellow [PERSON_NAME] ([PERSON_NAME] [PERSON_NAME], Turmeric, Sea S…" at bounding box center [725, 234] width 83 height 16
click at [705, 245] on div "Kommissary of LIC" at bounding box center [725, 247] width 83 height 5
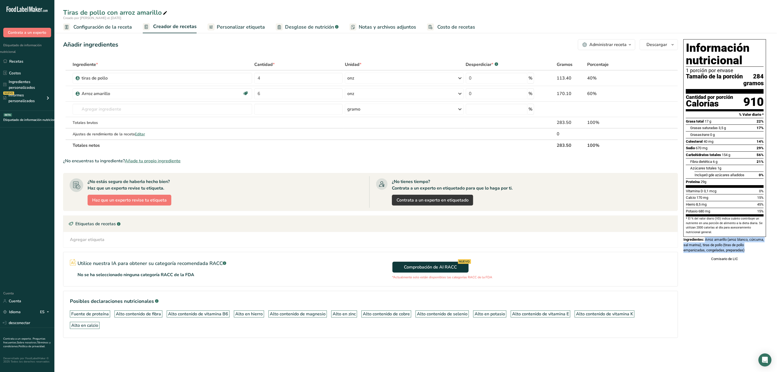
drag, startPoint x: 706, startPoint y: 248, endPoint x: 751, endPoint y: 264, distance: 47.0
click at [754, 262] on div "Información nutricional 1 porción por envase Tamaño de la porción 284 gramos Ca…" at bounding box center [725, 150] width 87 height 227
copy div "Arroz amarillo (arroz blanco, cúrcuma, sal marina), tiras de pollo (tiras de po…"
click at [744, 262] on div "Información nutricional 1 porción por envase Tamaño de la porción 284 gramos Ca…" at bounding box center [725, 150] width 87 height 227
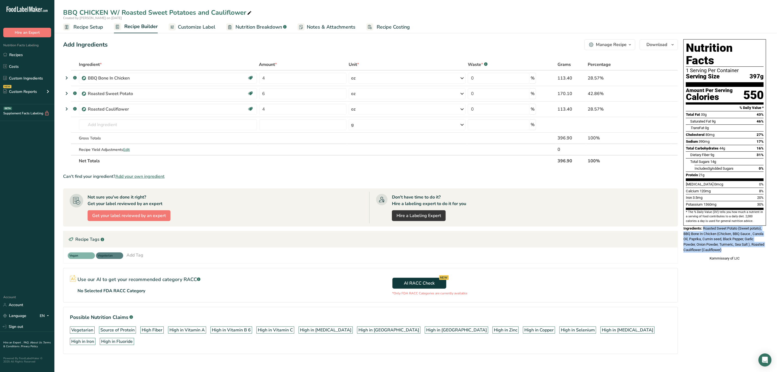
drag, startPoint x: 705, startPoint y: 217, endPoint x: 737, endPoint y: 238, distance: 38.8
click at [737, 238] on div "Ingredients: Roasted Sweet Potato (Sweet potato), BBQ Bone In Chicken (Chicken,…" at bounding box center [725, 239] width 83 height 27
drag, startPoint x: 700, startPoint y: 224, endPoint x: 704, endPoint y: 229, distance: 6.7
click at [701, 226] on span "Roasted Sweet Potato (Sweet potato), BBQ Bone In Chicken (Chicken, BBQ Sauce , …" at bounding box center [724, 239] width 81 height 26
click at [728, 261] on div "Nutrition Facts 1 Serving Per Container Serving Size 397g Amount Per Serving Ca…" at bounding box center [725, 204] width 87 height 334
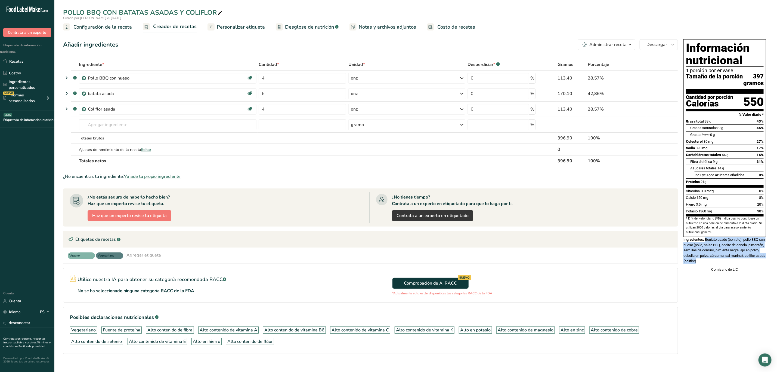
drag, startPoint x: 706, startPoint y: 246, endPoint x: 726, endPoint y: 267, distance: 28.7
click at [726, 263] on div "Ingredientes: Boniato asado (boniato), pollo BBQ con hueso (pollo, salsa BBQ, a…" at bounding box center [725, 250] width 83 height 27
copy font "Boniato asado (boniato), pollo BBQ con hueso (pollo, salsa BBQ, aceite de canol…"
click at [737, 248] on font "Boniato asado (boniato), pollo BBQ con hueso (pollo, salsa BBQ, aceite de canol…" at bounding box center [725, 250] width 82 height 26
